Goal: Task Accomplishment & Management: Manage account settings

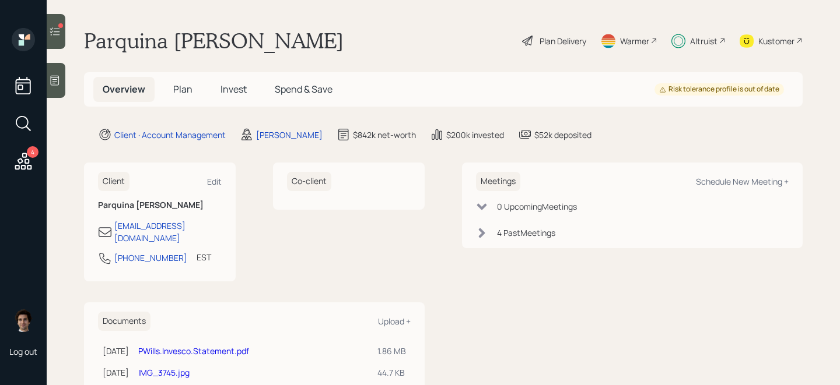
scroll to position [1, 0]
click at [188, 85] on span "Plan" at bounding box center [182, 88] width 19 height 13
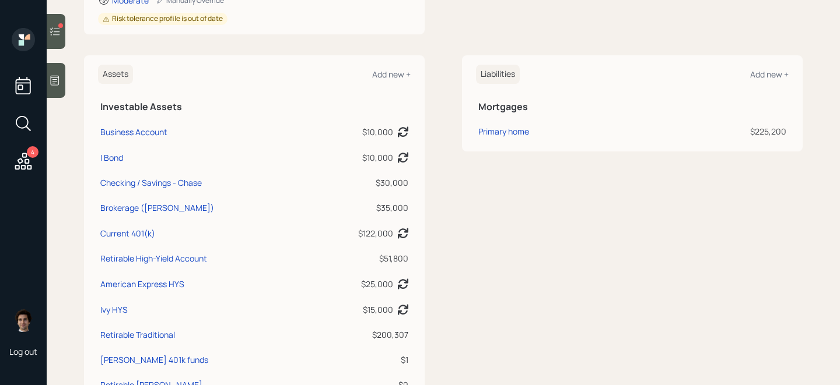
scroll to position [227, 0]
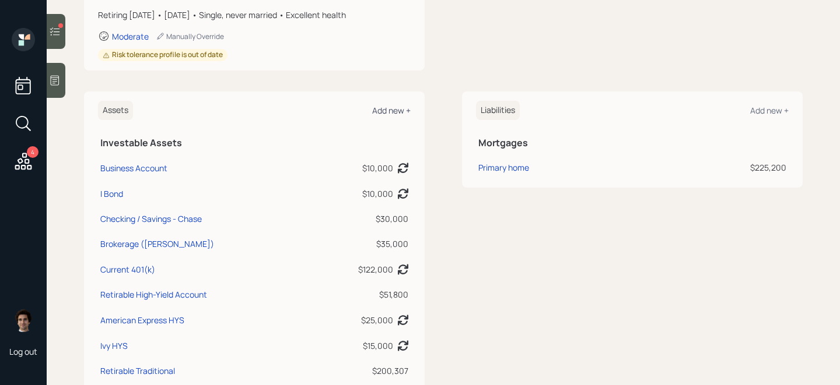
click at [394, 113] on div "Add new +" at bounding box center [391, 110] width 38 height 11
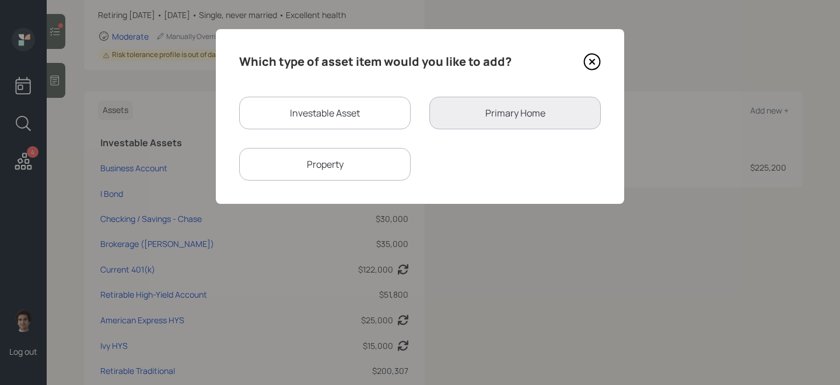
click at [328, 127] on div "Investable Asset" at bounding box center [324, 113] width 171 height 33
select select "taxable"
select select "balanced"
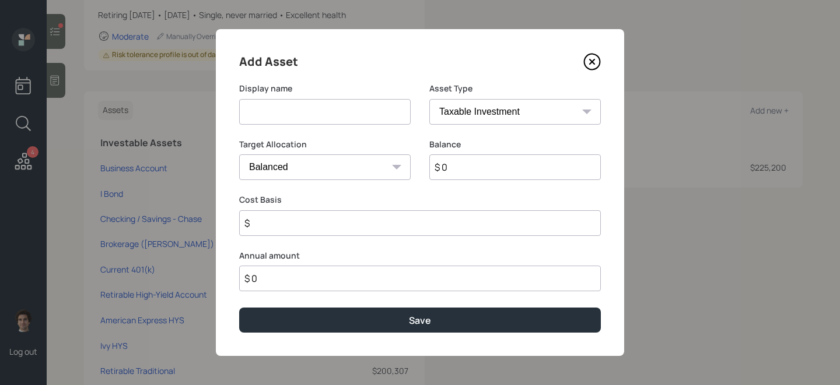
click at [364, 93] on label "Display name" at bounding box center [324, 89] width 171 height 12
click at [481, 106] on select "SEP [PERSON_NAME] IRA 401(k) [PERSON_NAME] 401(k) 403(b) [PERSON_NAME] 403(b) 4…" at bounding box center [514, 112] width 171 height 26
select select "ira"
click at [429, 99] on select "SEP [PERSON_NAME] IRA 401(k) [PERSON_NAME] 401(k) 403(b) [PERSON_NAME] 403(b) 4…" at bounding box center [514, 112] width 171 height 26
type input "$"
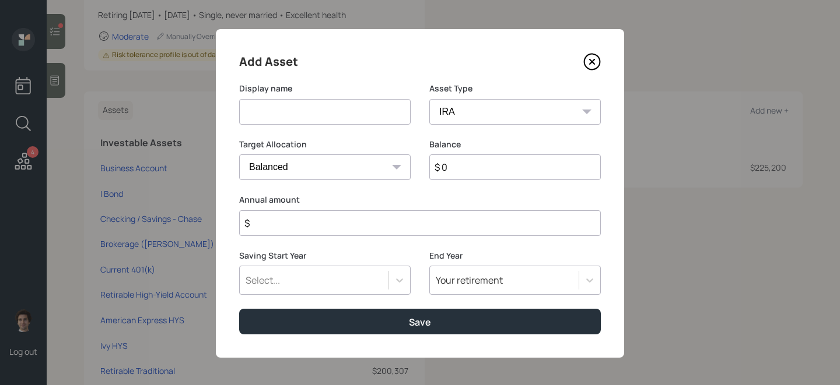
click at [295, 108] on input at bounding box center [324, 112] width 171 height 26
type input "T"
type input "Traditional IRA - Invesco"
click at [468, 165] on input "$ 0" at bounding box center [514, 168] width 171 height 26
type input "$ 8,000"
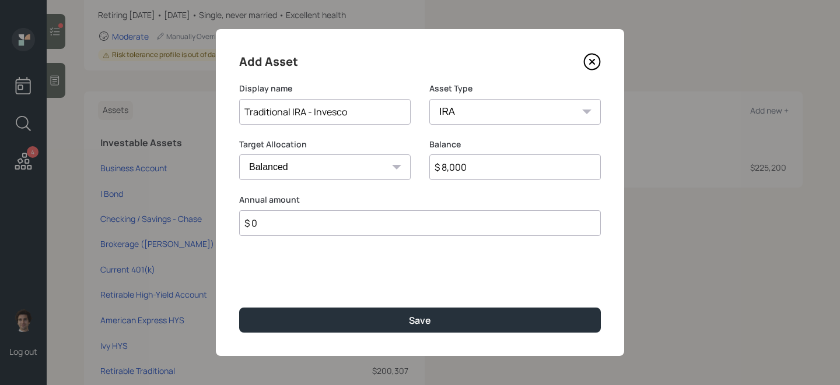
type input "$ 0"
click at [239, 308] on button "Save" at bounding box center [420, 320] width 362 height 25
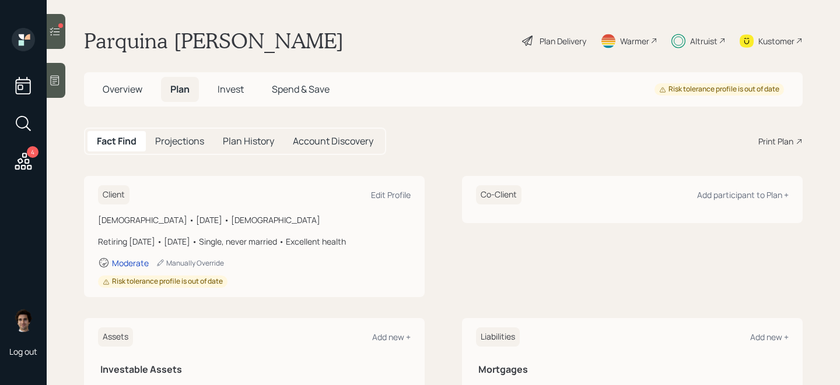
click at [235, 93] on span "Invest" at bounding box center [231, 89] width 26 height 13
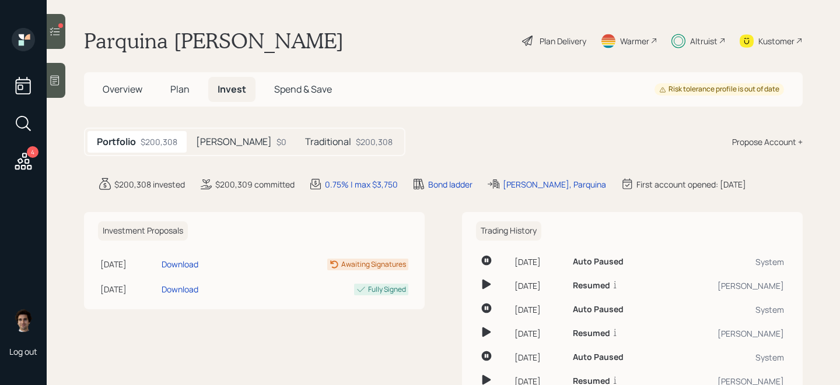
click at [296, 134] on div "Traditional $200,308" at bounding box center [349, 142] width 106 height 22
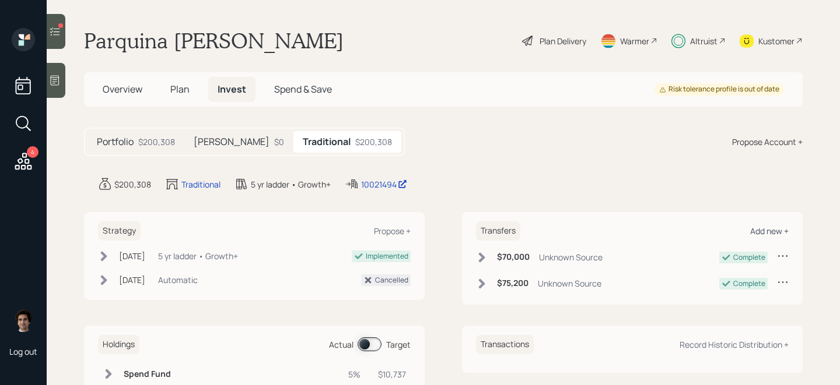
click at [767, 227] on div "Add new +" at bounding box center [769, 231] width 38 height 11
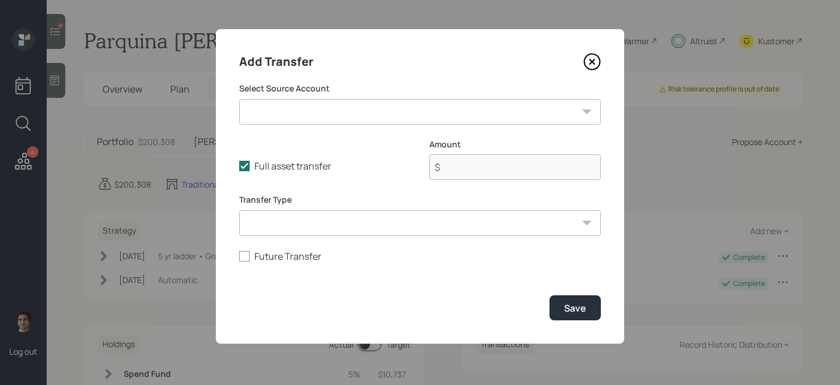
click at [483, 122] on select "Business Account ($10,000 | Checking / Savings) I Bond ($10,000 | Taxable Inves…" at bounding box center [420, 112] width 362 height 26
select select "6be804cc-898c-4848-829e-67d5781bab35"
click at [239, 99] on select "Business Account ($10,000 | Checking / Savings) I Bond ($10,000 | Taxable Inves…" at bounding box center [420, 112] width 362 height 26
type input "$ 8,000"
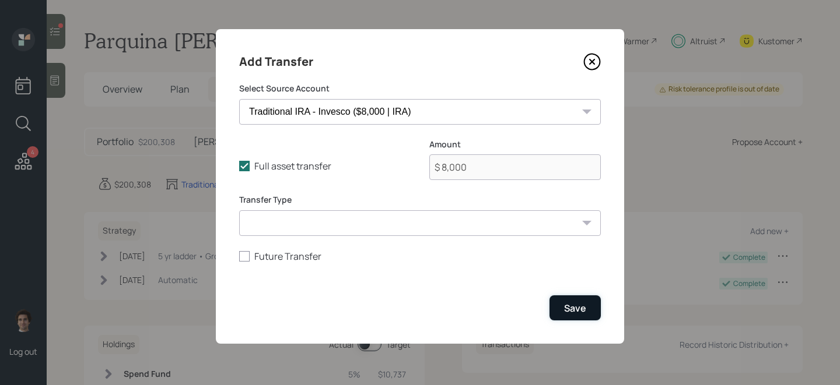
click at [581, 305] on div "Save" at bounding box center [575, 308] width 22 height 13
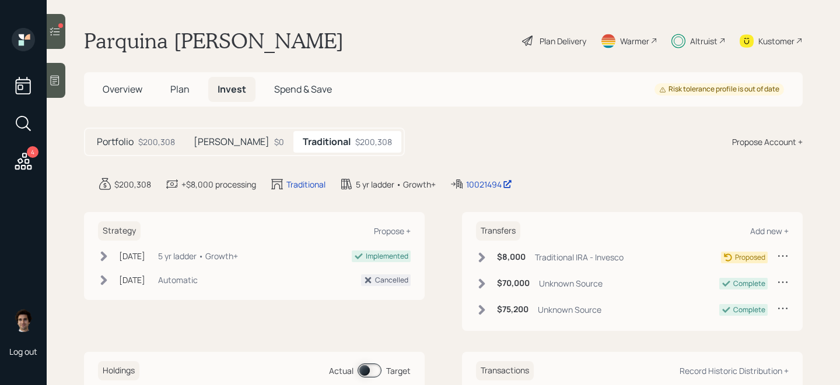
click at [554, 256] on div "Traditional IRA - Invesco" at bounding box center [579, 257] width 89 height 12
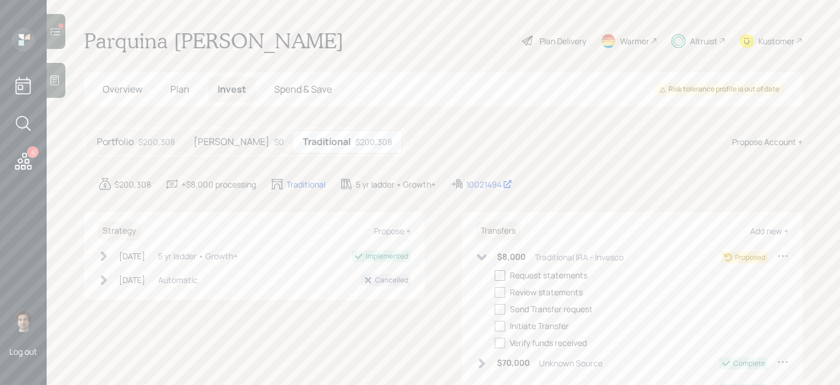
click at [505, 276] on label at bounding box center [502, 275] width 15 height 12
click at [495, 276] on input "checkbox" at bounding box center [494, 275] width 1 height 1
checkbox input "true"
click at [505, 291] on label at bounding box center [502, 292] width 15 height 12
click at [495, 292] on input "checkbox" at bounding box center [494, 292] width 1 height 1
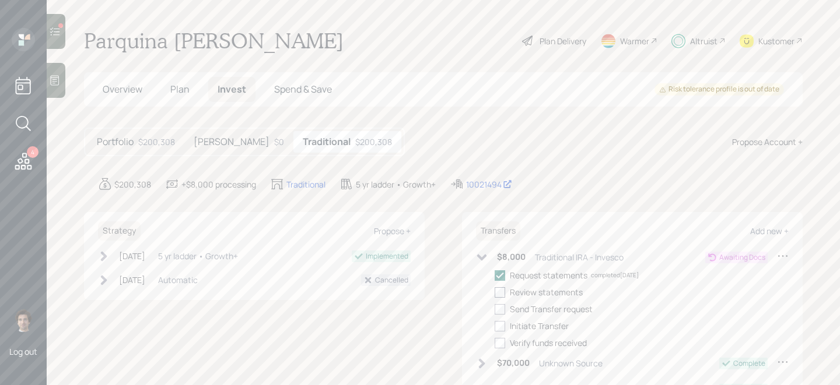
checkbox input "true"
click at [506, 314] on label at bounding box center [502, 309] width 15 height 12
click at [495, 310] on input "checkbox" at bounding box center [494, 309] width 1 height 1
checkbox input "true"
click at [503, 332] on div "Request statements completed [DATE] Review statements completed [DATE] Send Tra…" at bounding box center [642, 309] width 294 height 80
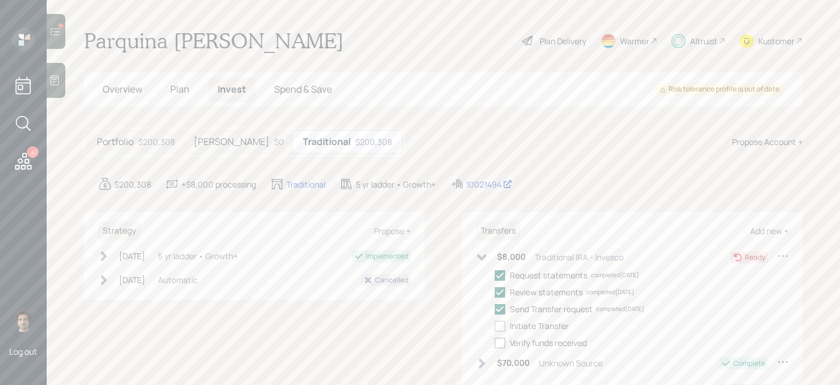
click at [503, 346] on div at bounding box center [500, 343] width 10 height 10
click at [495, 343] on input "checkbox" at bounding box center [494, 343] width 1 height 1
checkbox input "true"
click at [501, 325] on div at bounding box center [500, 326] width 10 height 10
click at [495, 326] on input "checkbox" at bounding box center [494, 326] width 1 height 1
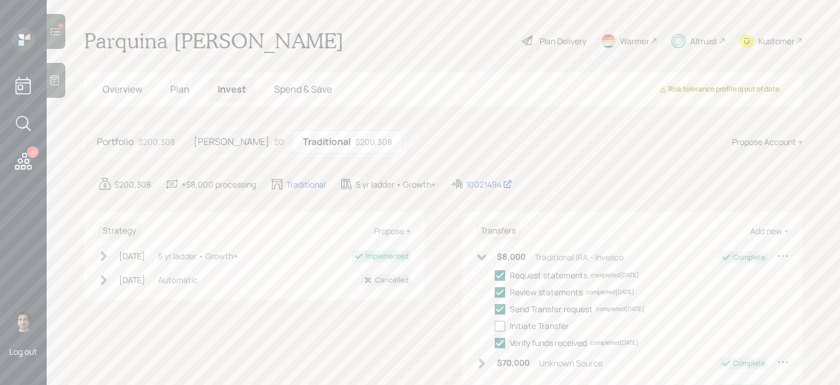
checkbox input "true"
